Goal: Navigation & Orientation: Find specific page/section

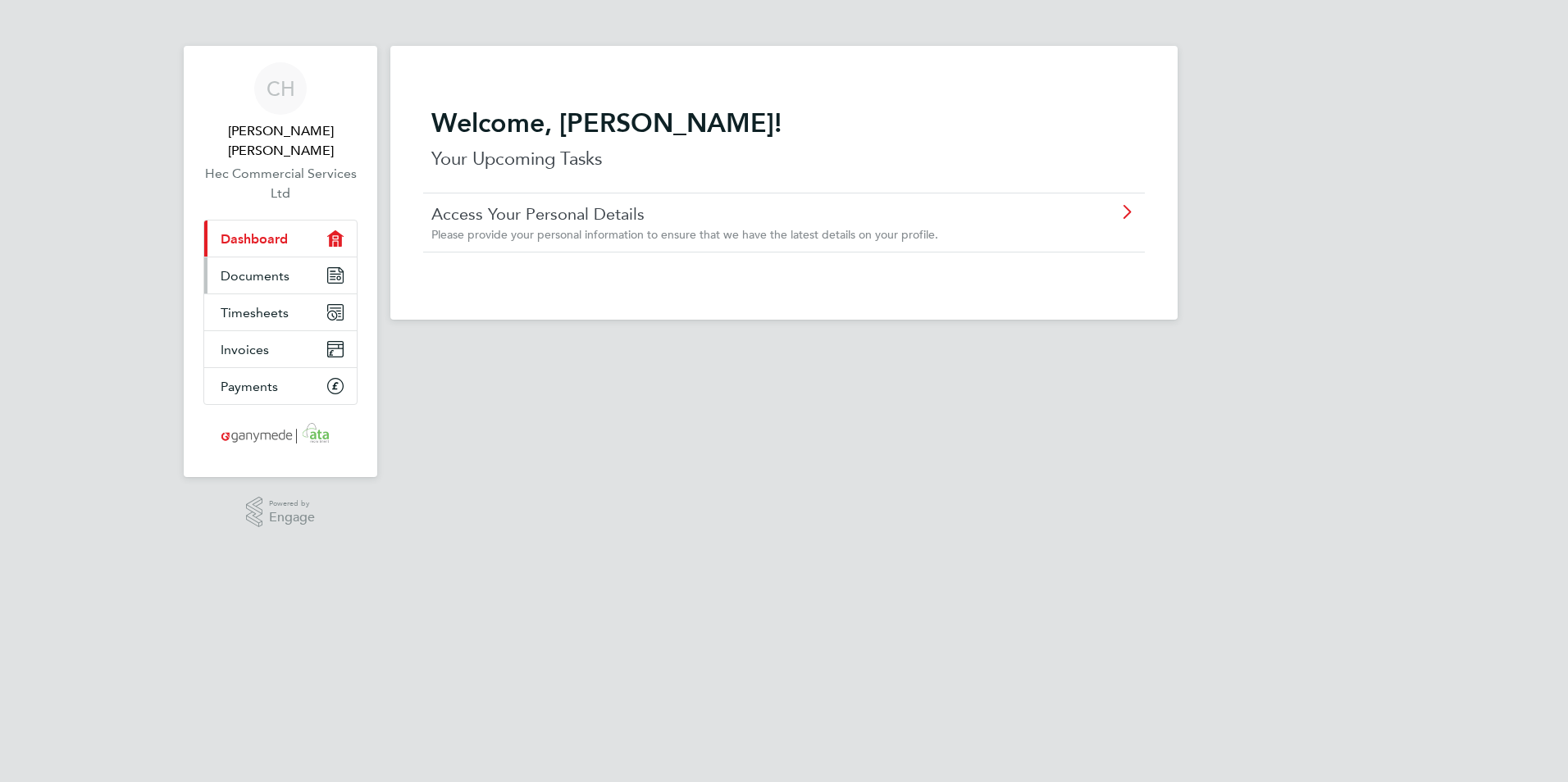
click at [314, 266] on link "Documents" at bounding box center [281, 275] width 152 height 36
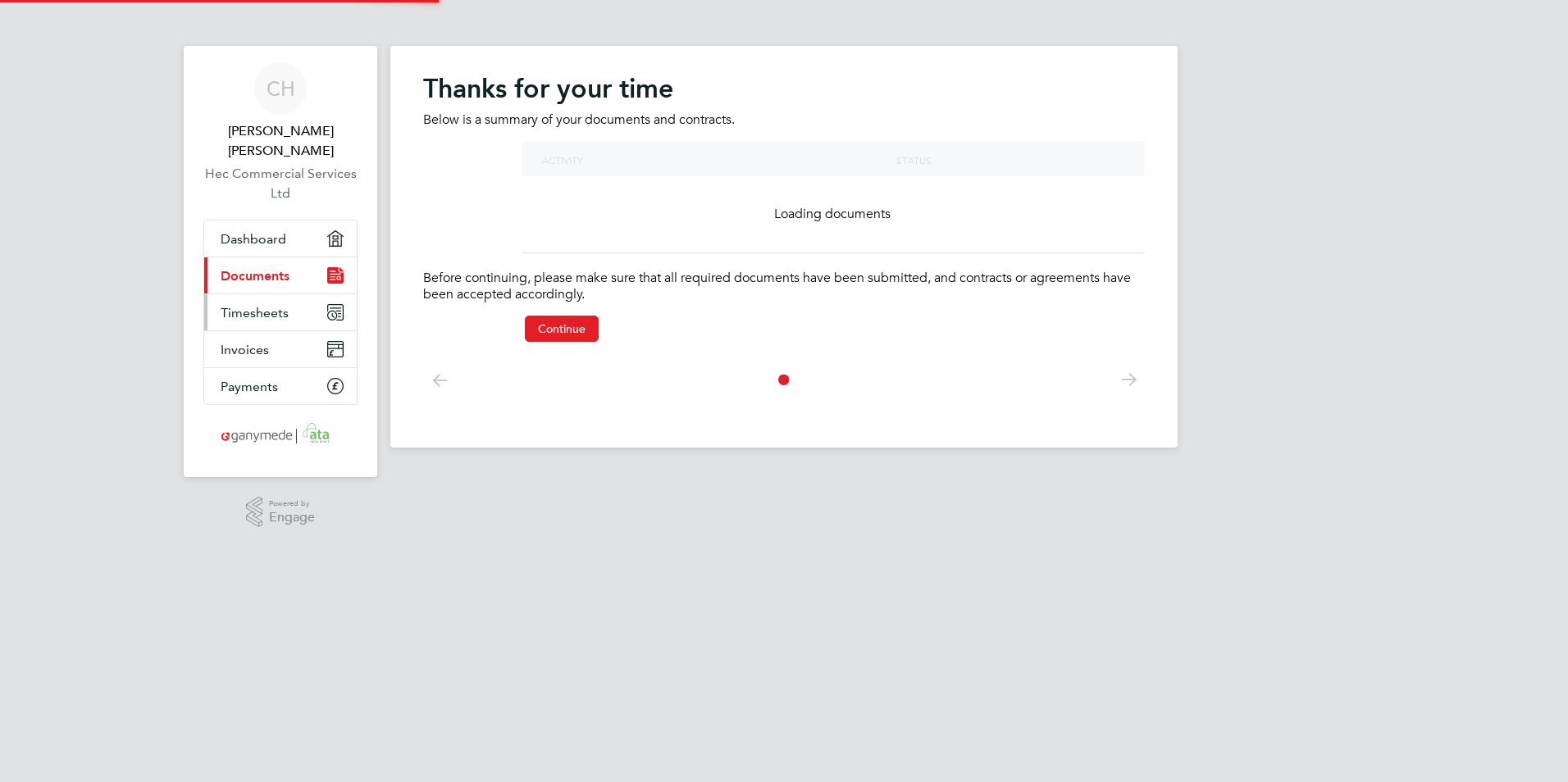
click at [315, 294] on link "Timesheets" at bounding box center [281, 311] width 152 height 36
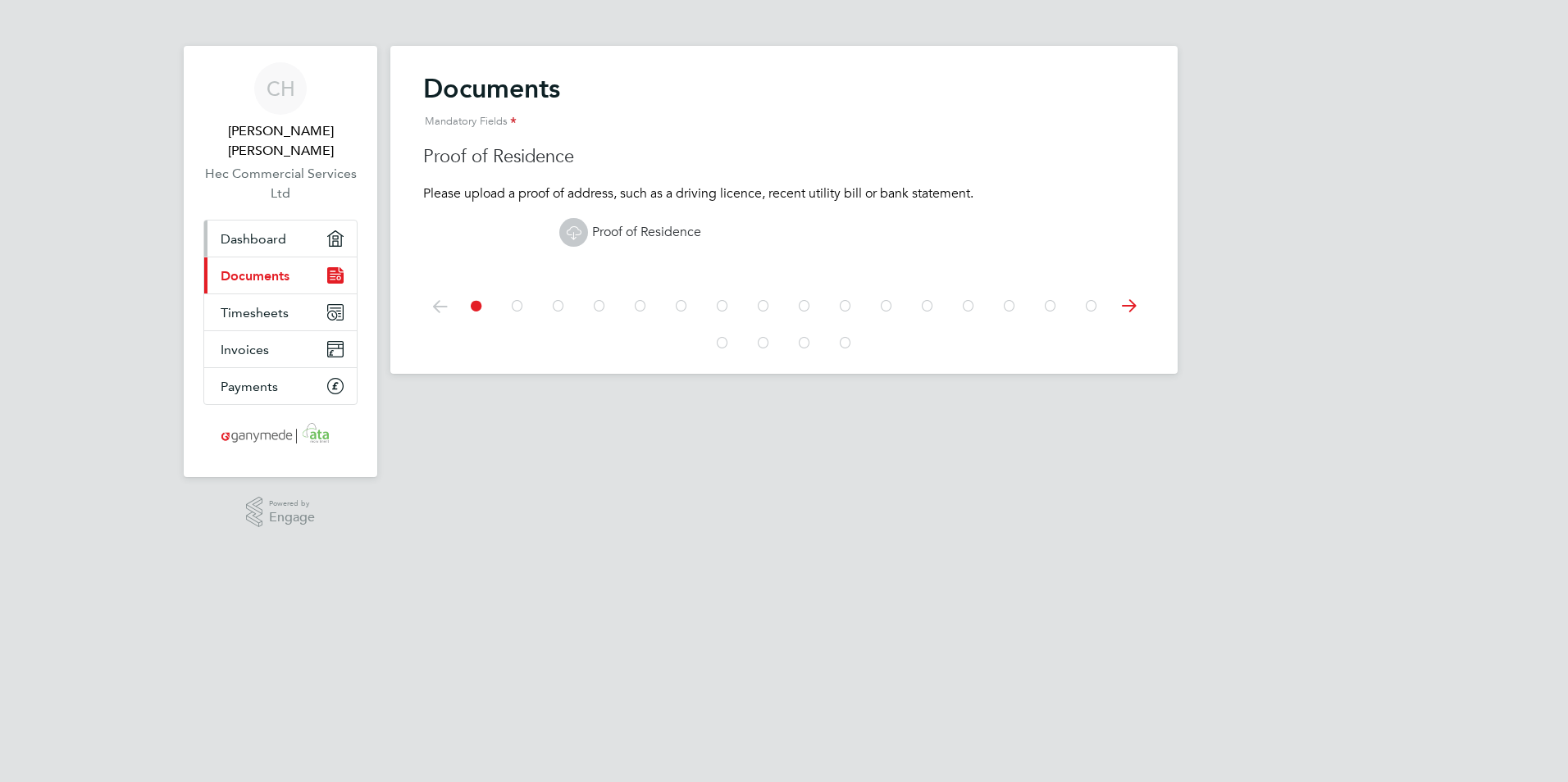
click at [292, 235] on link "Dashboard" at bounding box center [281, 238] width 152 height 36
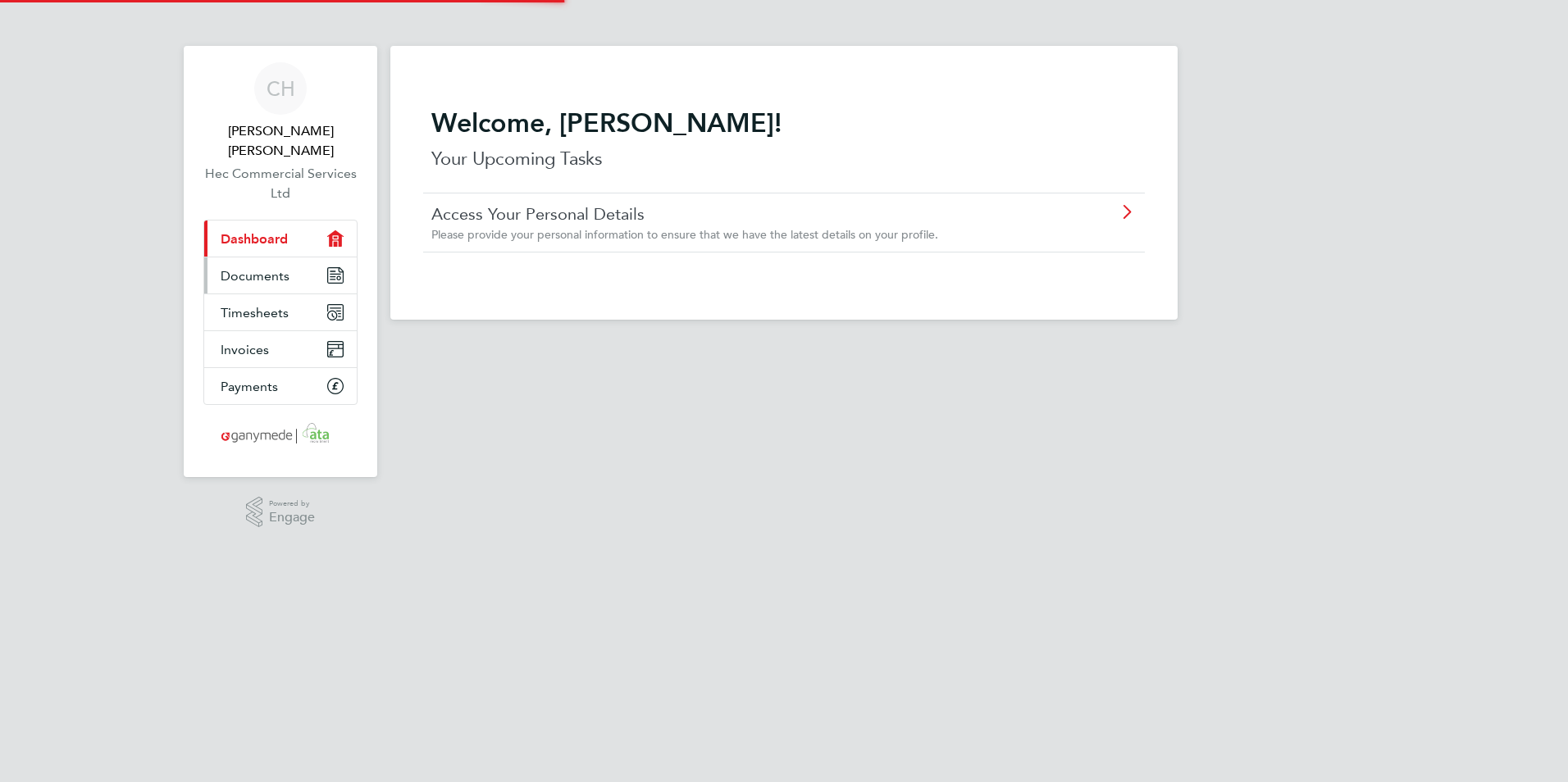
click at [296, 257] on link "Documents" at bounding box center [281, 275] width 152 height 36
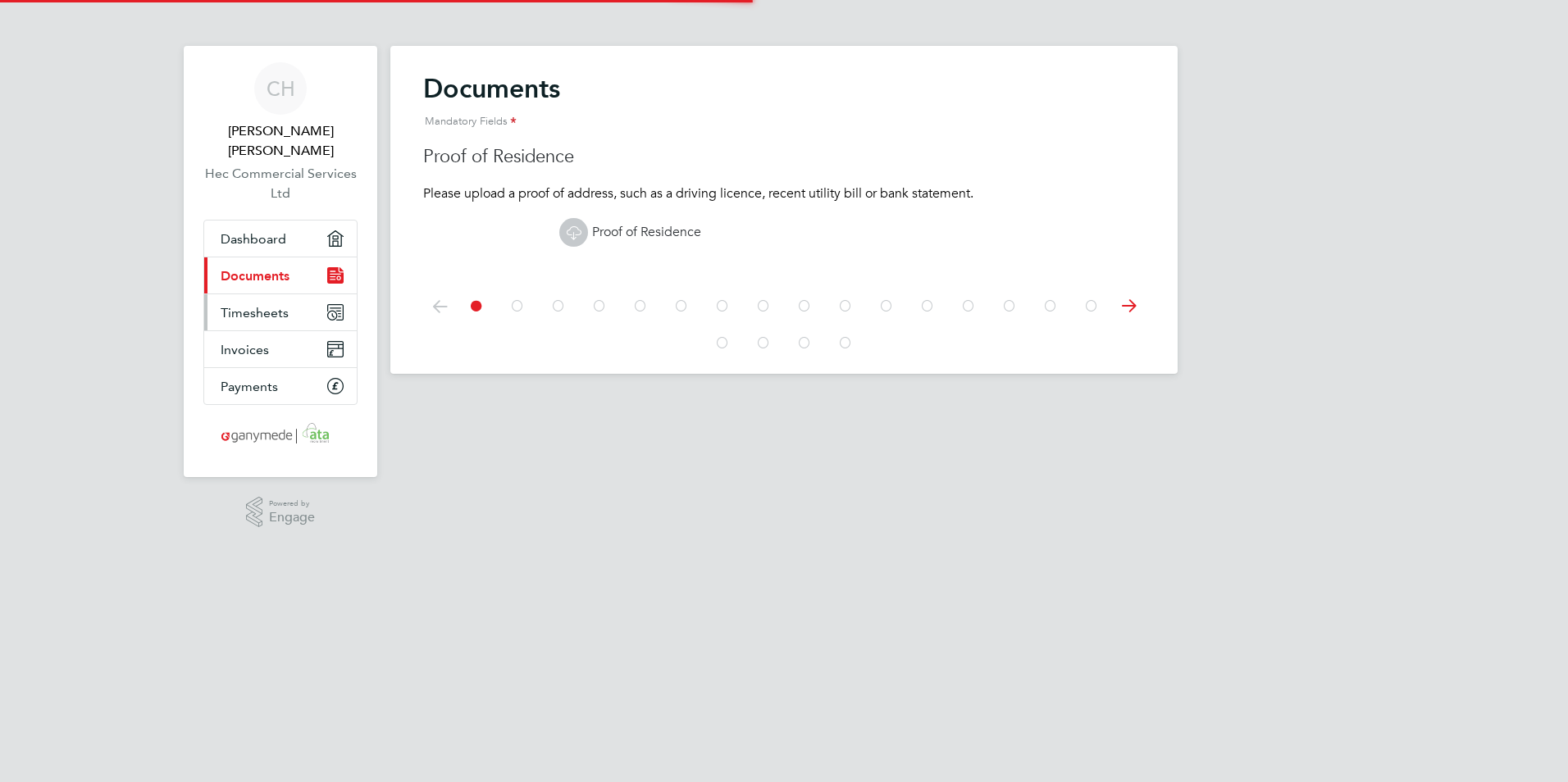
click at [284, 305] on span "Timesheets" at bounding box center [255, 312] width 68 height 15
